Goal: Task Accomplishment & Management: Manage account settings

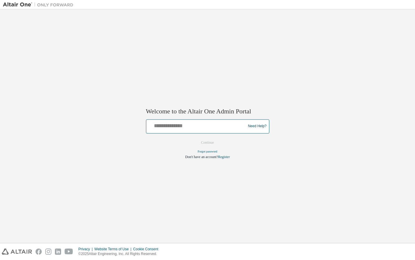
click at [176, 128] on input "text" at bounding box center [196, 125] width 97 height 9
type input "**********"
click at [208, 142] on button "Continue" at bounding box center [207, 142] width 25 height 9
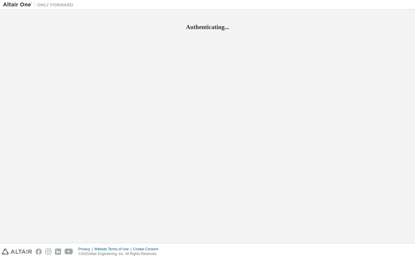
drag, startPoint x: 0, startPoint y: 0, endPoint x: 306, endPoint y: 80, distance: 316.0
click at [306, 80] on div "Authenticating..." at bounding box center [207, 125] width 409 height 227
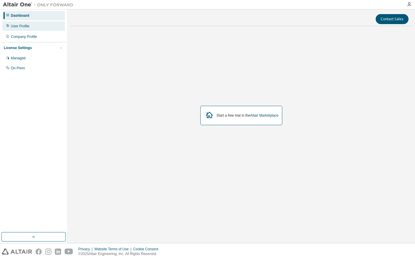
click at [17, 26] on div "User Profile" at bounding box center [20, 26] width 18 height 5
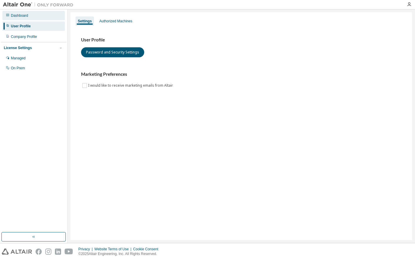
click at [20, 18] on div "Dashboard" at bounding box center [33, 15] width 63 height 9
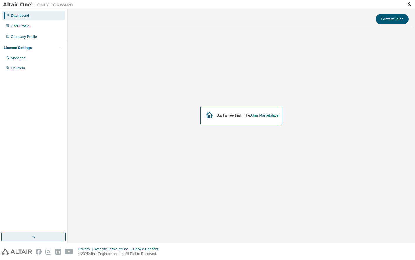
click at [33, 236] on icon "button" at bounding box center [33, 236] width 5 height 5
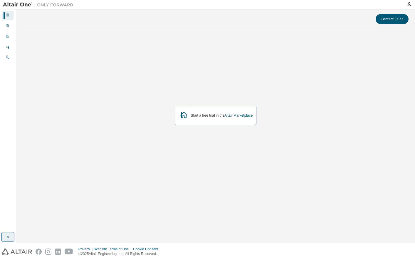
click at [8, 17] on div at bounding box center [8, 15] width 4 height 5
